Goal: Task Accomplishment & Management: Manage account settings

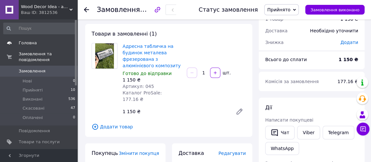
scroll to position [29, 0]
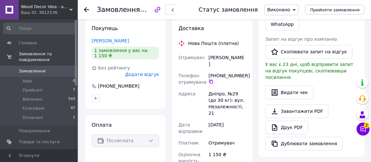
scroll to position [146, 0]
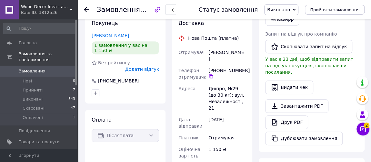
click at [37, 68] on span "Замовлення" at bounding box center [32, 71] width 27 height 6
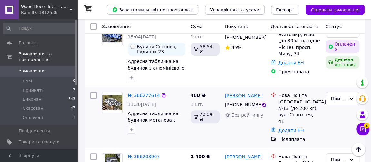
scroll to position [29, 0]
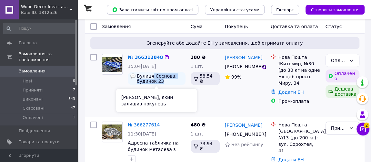
drag, startPoint x: 153, startPoint y: 76, endPoint x: 165, endPoint y: 83, distance: 14.3
click at [165, 83] on span "Вулиця Соснова, будинок 23" at bounding box center [160, 78] width 46 height 10
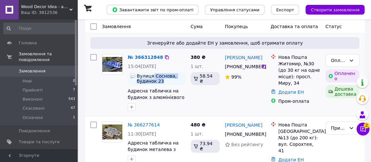
copy span "Соснова, будинок 23"
drag, startPoint x: 262, startPoint y: 67, endPoint x: 261, endPoint y: 71, distance: 4.0
click at [262, 67] on icon at bounding box center [264, 67] width 4 height 4
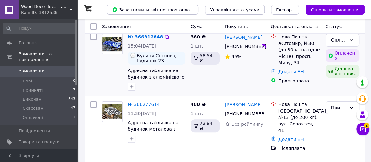
scroll to position [58, 0]
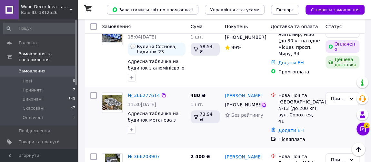
click at [265, 105] on icon at bounding box center [263, 104] width 5 height 5
click at [299, 108] on div "Івано-Франківськ, №13 (до 200 кг): вул. Сорохтея, 41" at bounding box center [299, 111] width 42 height 26
click at [132, 97] on link "№ 366277614" at bounding box center [144, 95] width 32 height 5
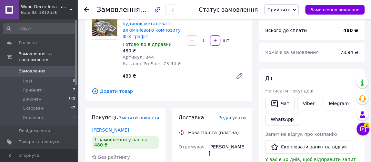
scroll to position [58, 0]
click at [277, 102] on icon "button" at bounding box center [275, 103] width 8 height 8
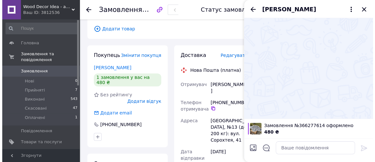
scroll to position [117, 0]
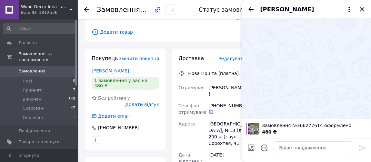
click at [184, 33] on span "Додати товар" at bounding box center [169, 31] width 154 height 7
